Goal: Navigation & Orientation: Find specific page/section

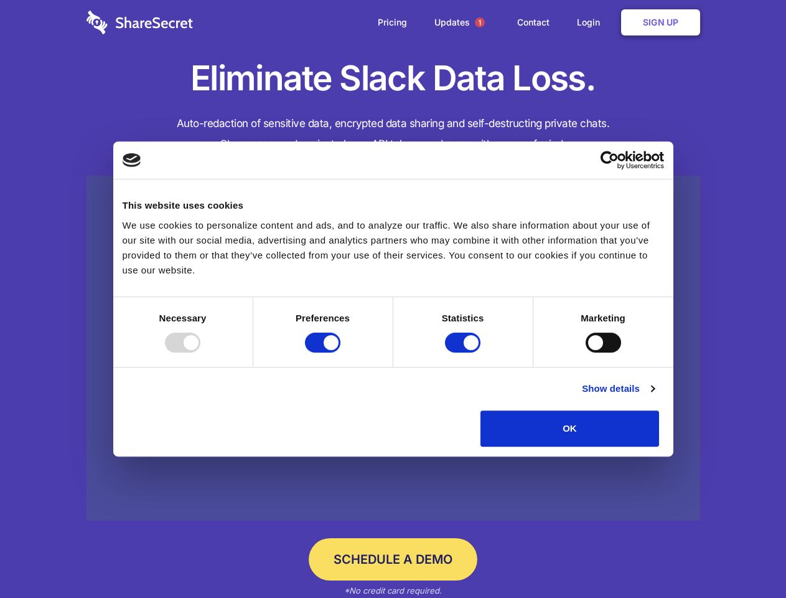
click at [201, 352] on div at bounding box center [182, 343] width 35 height 20
click at [341, 352] on input "Preferences" at bounding box center [322, 343] width 35 height 20
checkbox input "false"
click at [465, 352] on input "Statistics" at bounding box center [462, 343] width 35 height 20
checkbox input "false"
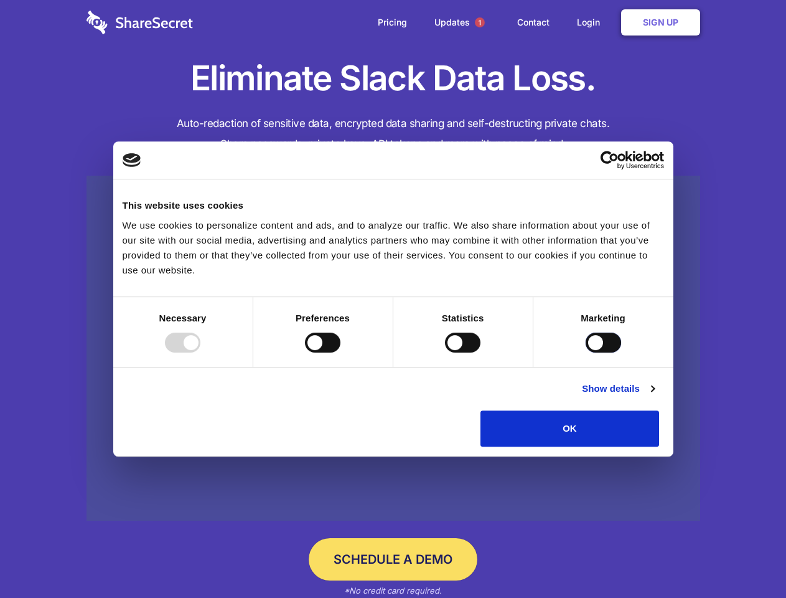
click at [586, 352] on input "Marketing" at bounding box center [603, 343] width 35 height 20
checkbox input "true"
click at [654, 396] on link "Show details" at bounding box center [618, 388] width 72 height 15
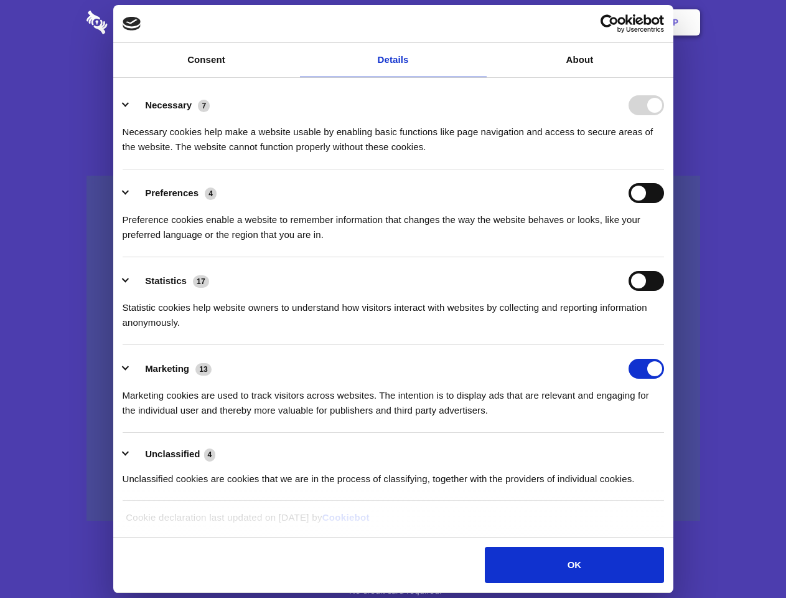
click at [664, 169] on li "Necessary 7 Necessary cookies help make a website usable by enabling basic func…" at bounding box center [394, 126] width 542 height 88
click at [479, 22] on span "1" at bounding box center [480, 22] width 10 height 10
